Goal: Navigation & Orientation: Find specific page/section

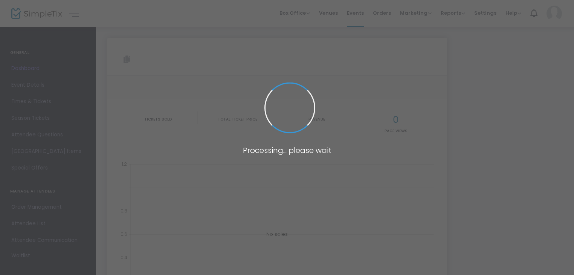
type input "[URL][DOMAIN_NAME]"
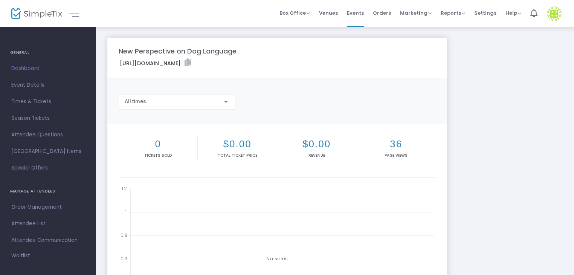
click at [21, 67] on span "Dashboard" at bounding box center [47, 69] width 73 height 10
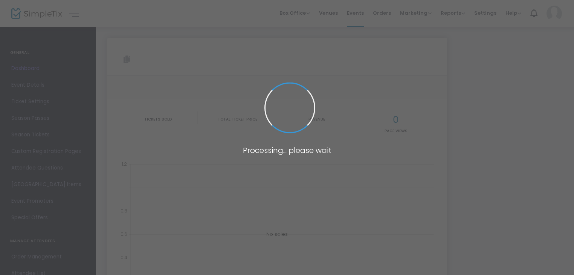
type input "[URL][DOMAIN_NAME]"
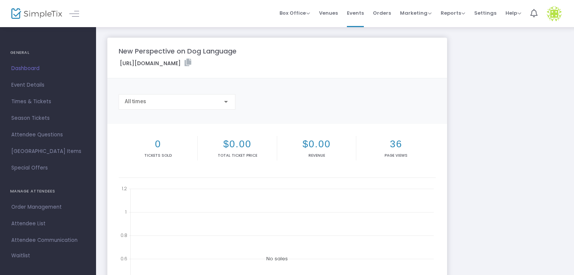
click at [414, 47] on div "New Perspective on Dog Language" at bounding box center [277, 51] width 324 height 10
click at [294, 12] on span "Box Office" at bounding box center [294, 12] width 31 height 7
click at [302, 39] on li "Bookings" at bounding box center [306, 40] width 54 height 15
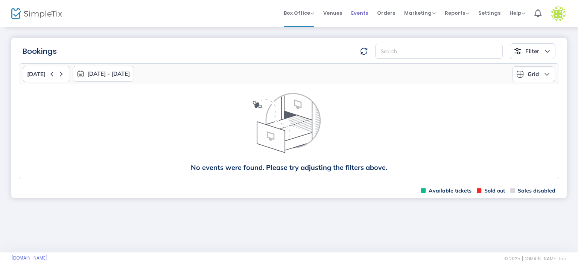
click at [366, 12] on span "Events" at bounding box center [359, 12] width 17 height 19
